Goal: Task Accomplishment & Management: Use online tool/utility

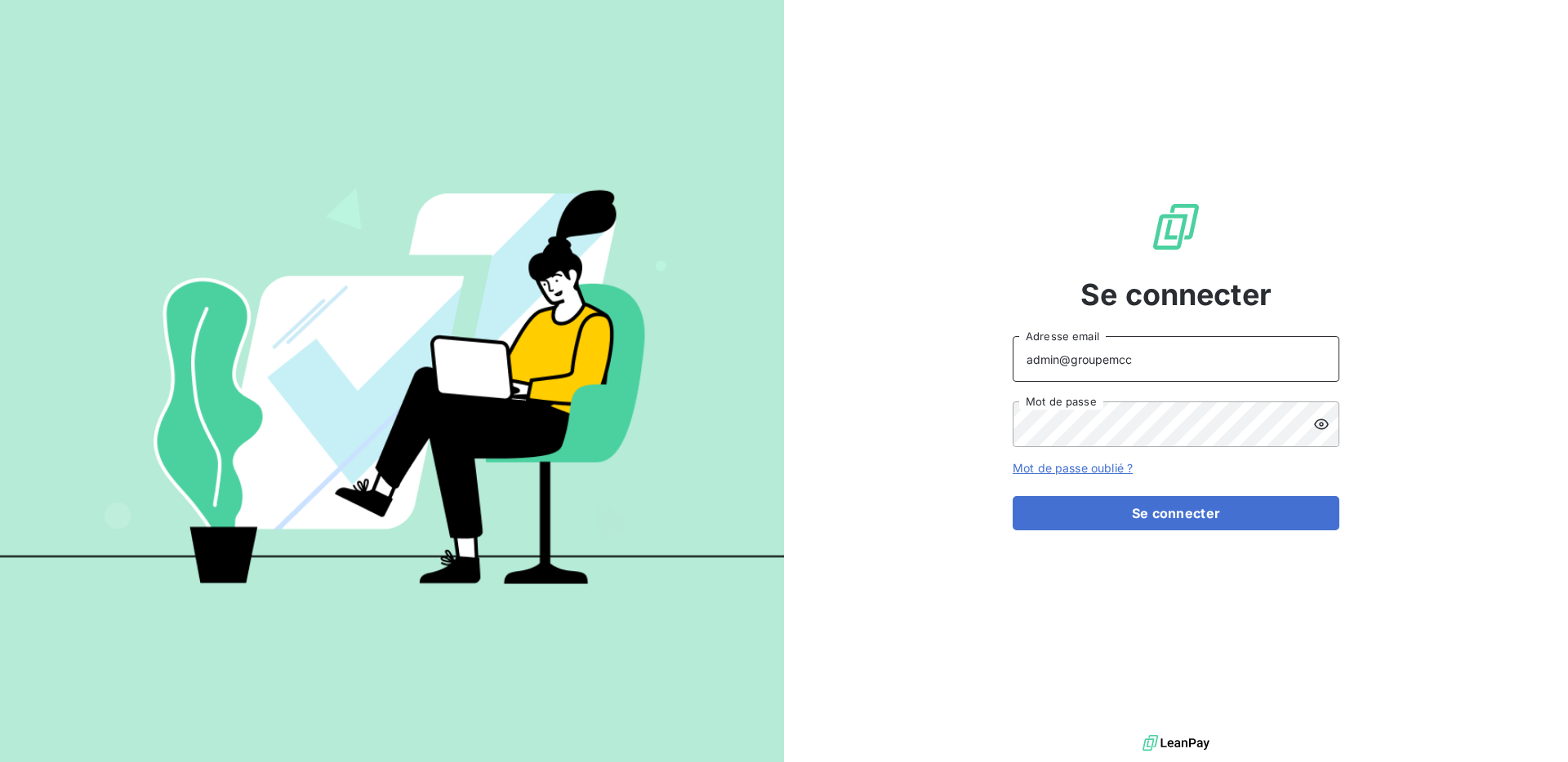
click at [1130, 356] on input "admin@groupemcc" at bounding box center [1176, 359] width 327 height 46
type input "admin@bpaexperts"
click at [1142, 503] on button "Se connecter" at bounding box center [1176, 513] width 327 height 35
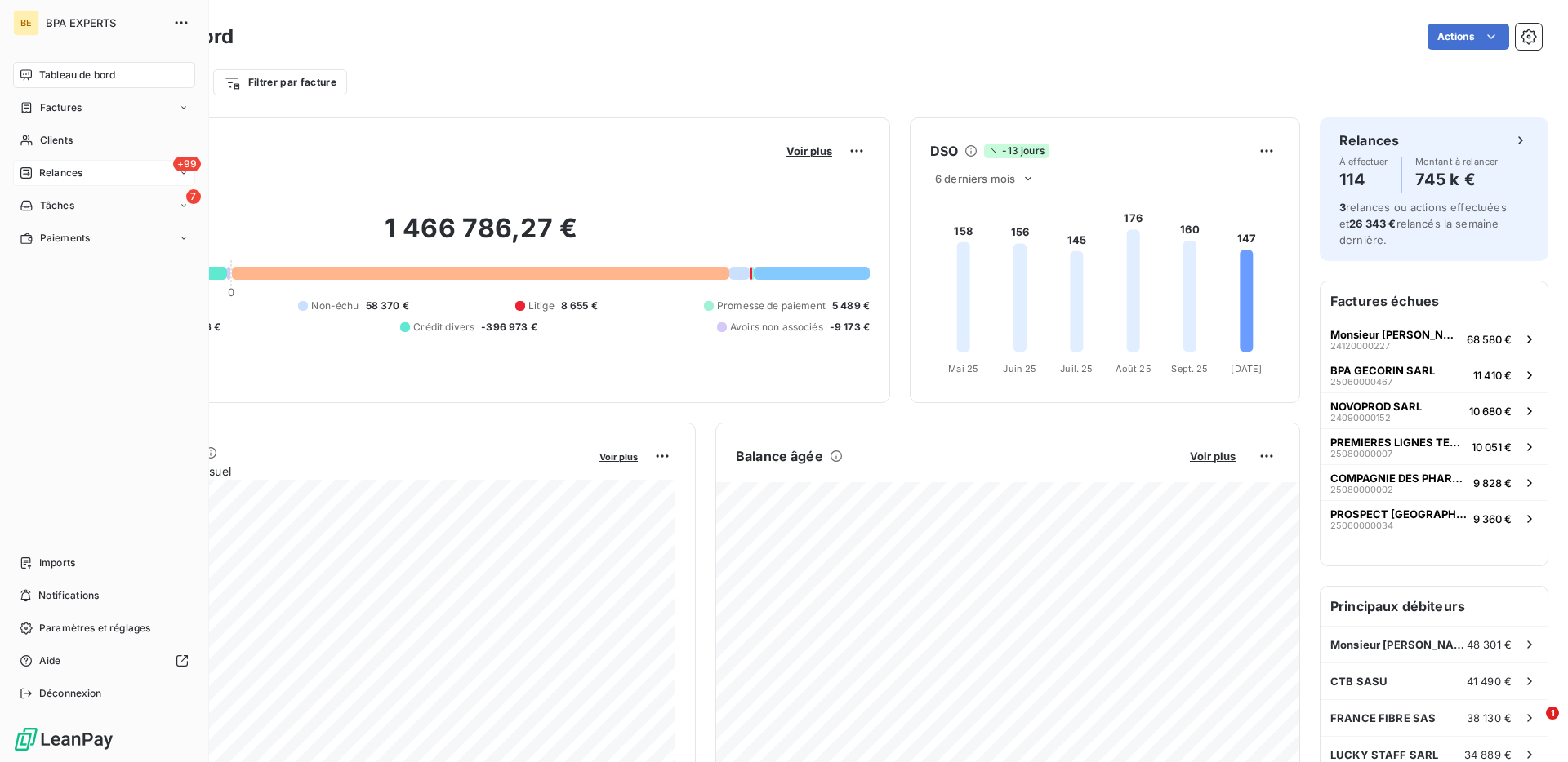
click at [34, 170] on div "Relances" at bounding box center [50, 172] width 62 height 14
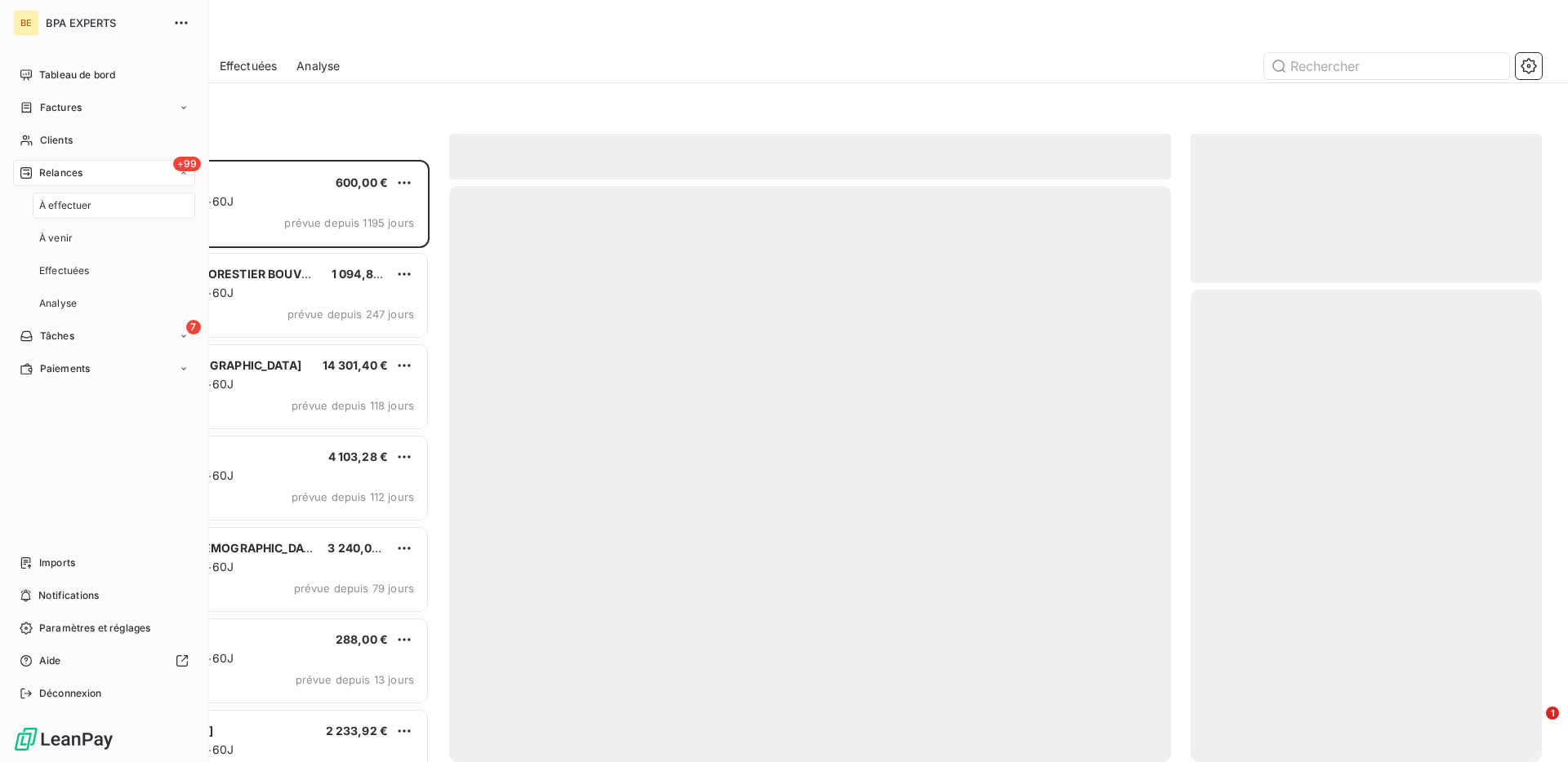
scroll to position [602, 351]
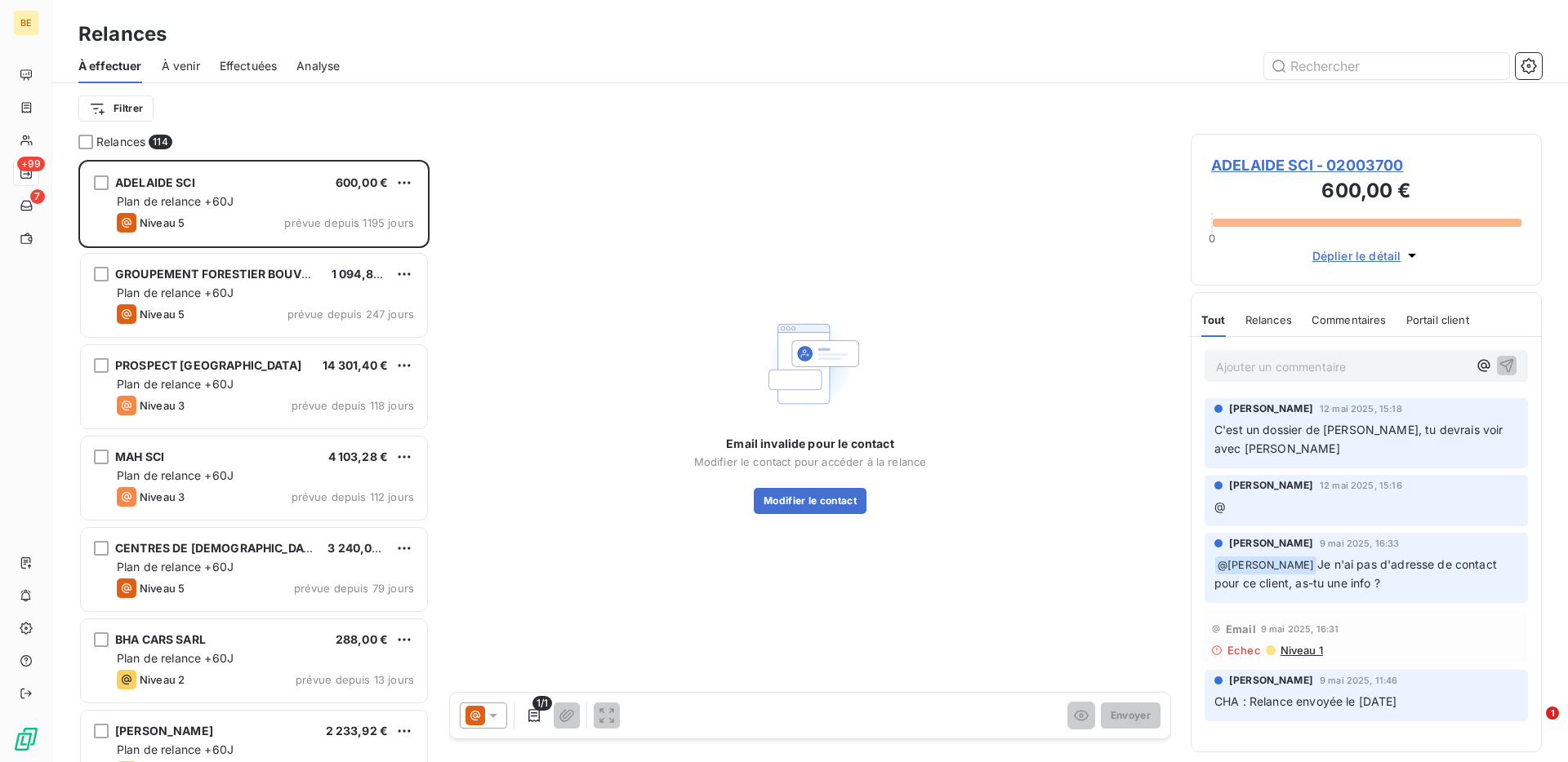
click at [258, 62] on span "Effectuées" at bounding box center [249, 65] width 58 height 16
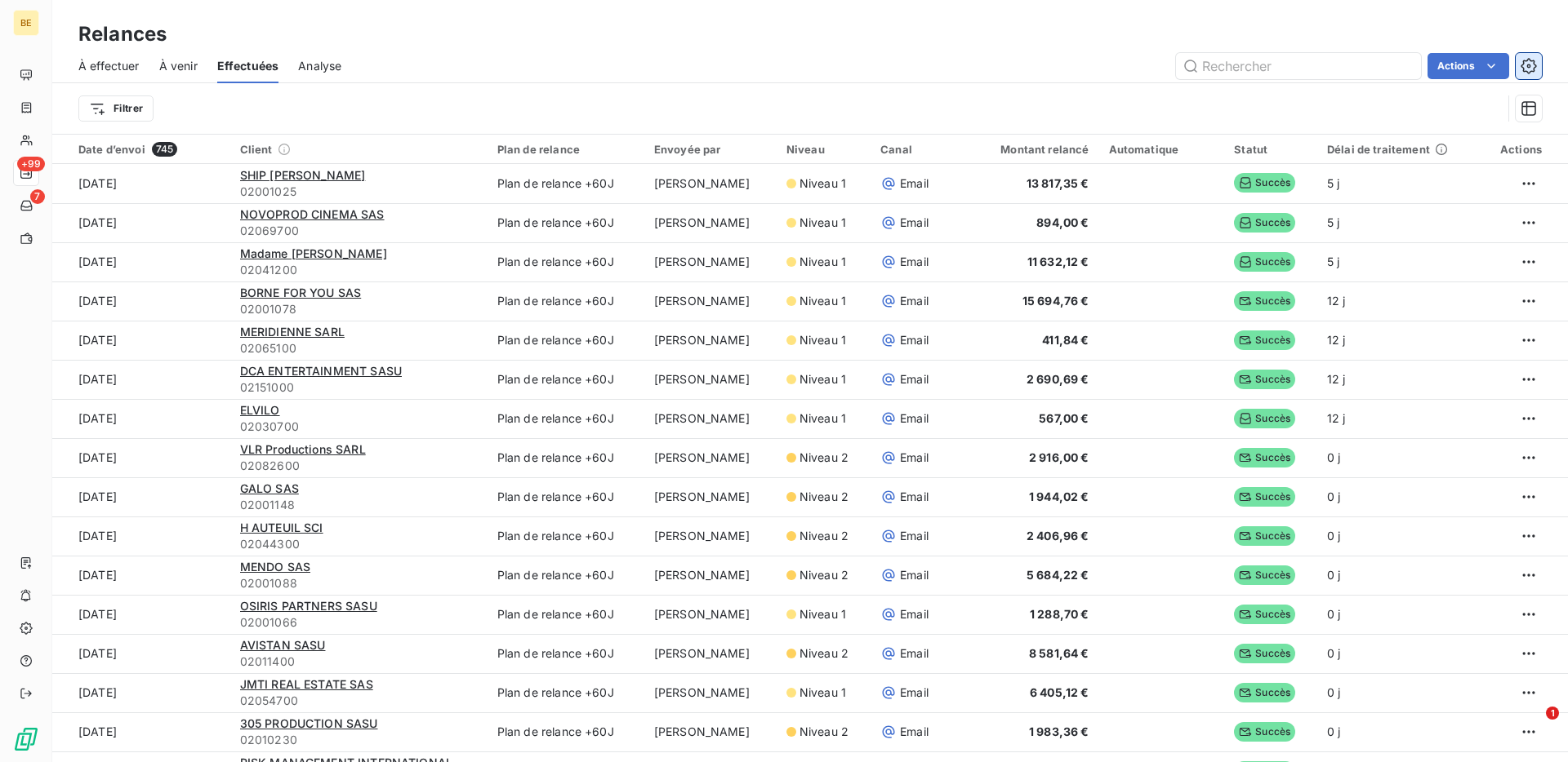
click at [1529, 65] on icon "button" at bounding box center [1530, 65] width 4 height 4
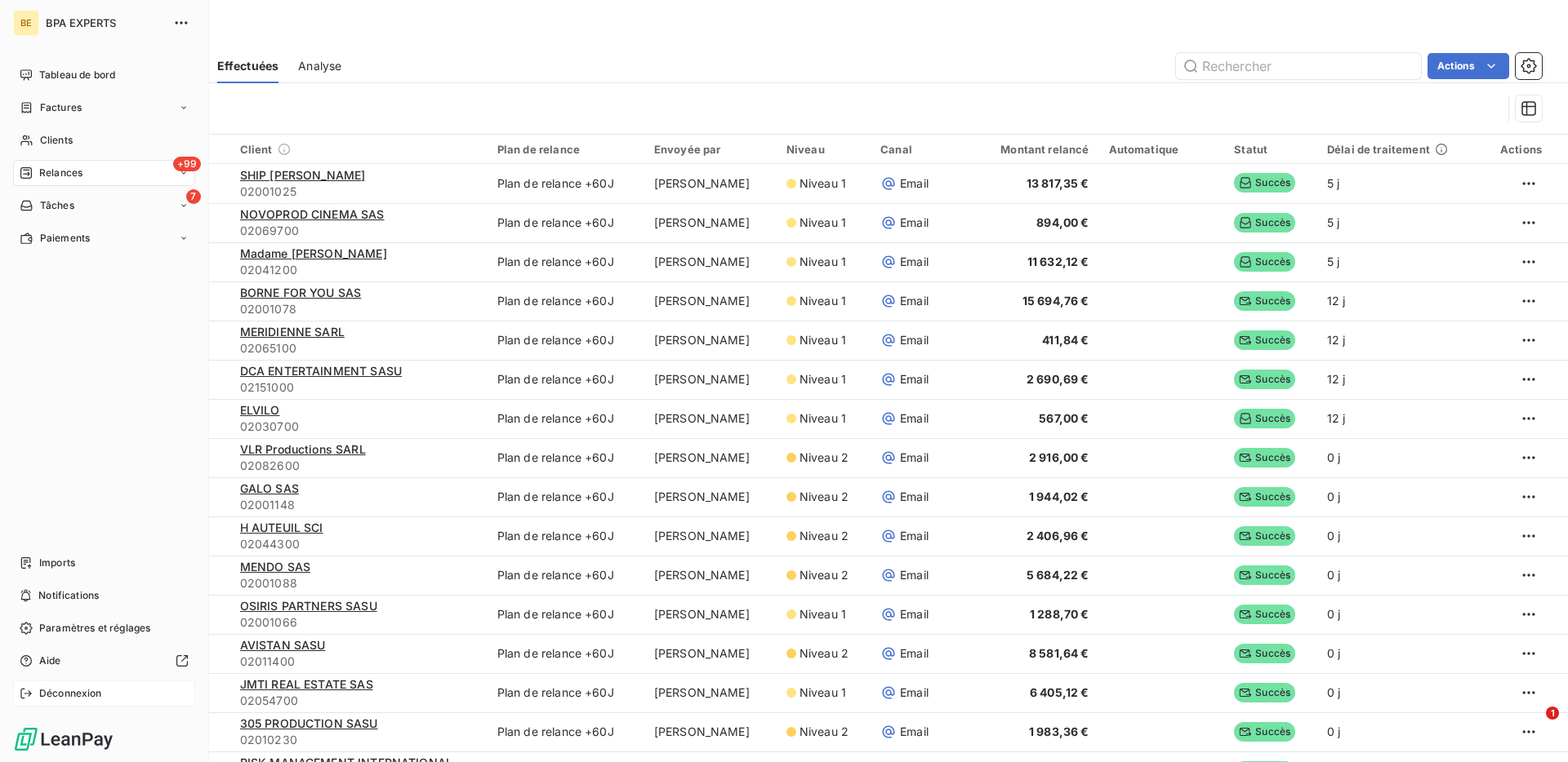
click at [65, 702] on div "Déconnexion" at bounding box center [104, 693] width 182 height 26
